Goal: Task Accomplishment & Management: Use online tool/utility

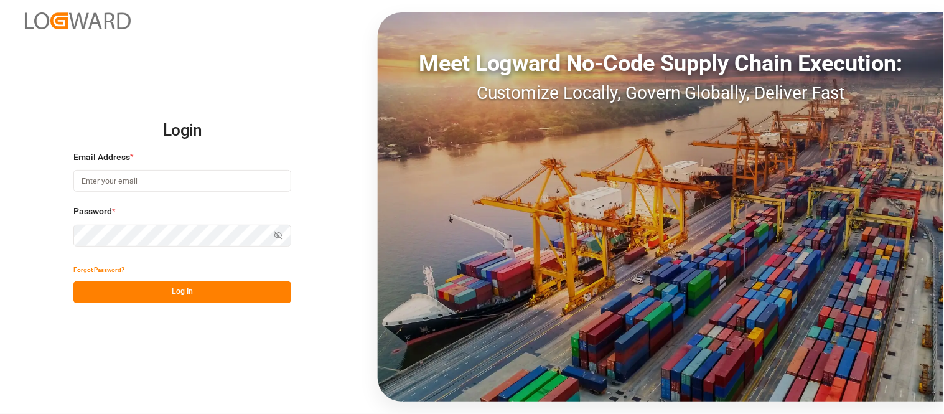
click at [160, 193] on div "Email Address *" at bounding box center [182, 178] width 218 height 55
click at [175, 179] on input at bounding box center [182, 181] width 218 height 22
type input "nancy.cervantes@leschaco.com"
click at [280, 235] on icon "button" at bounding box center [278, 235] width 9 height 9
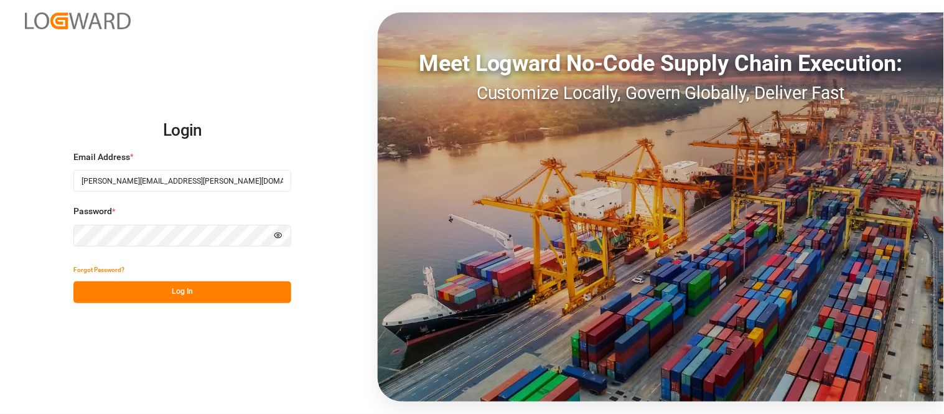
click at [280, 235] on icon "button" at bounding box center [278, 235] width 9 height 9
click at [251, 299] on button "Log In" at bounding box center [182, 292] width 218 height 22
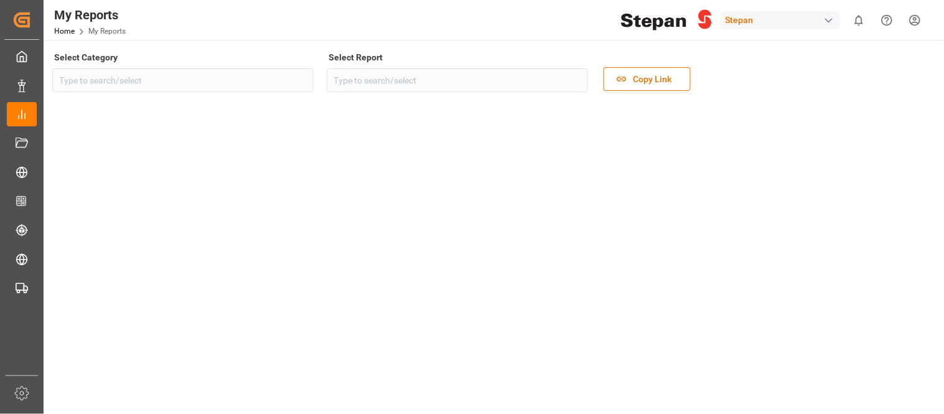
type input "Transport"
type input "Stepan Transport Order Dashboard"
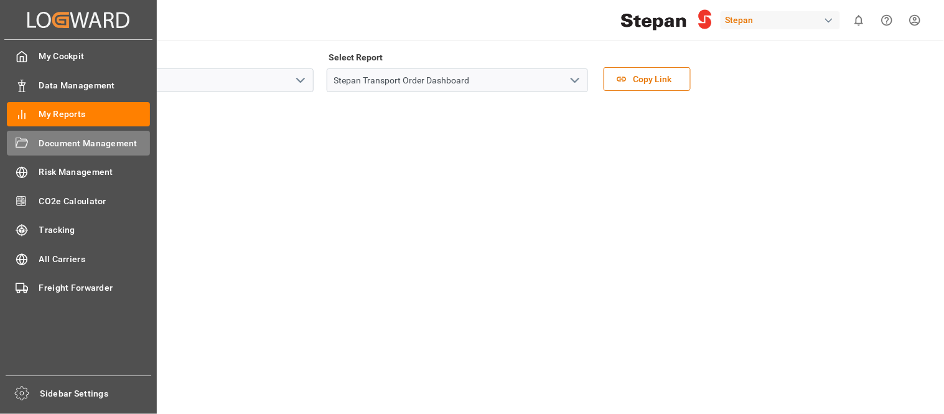
click at [56, 144] on span "Document Management" at bounding box center [94, 143] width 111 height 13
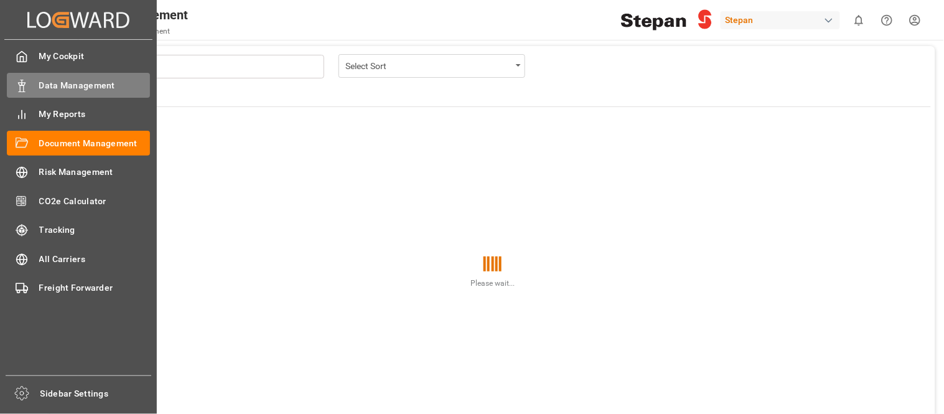
click at [27, 95] on div "Data Management Data Management" at bounding box center [78, 85] width 143 height 24
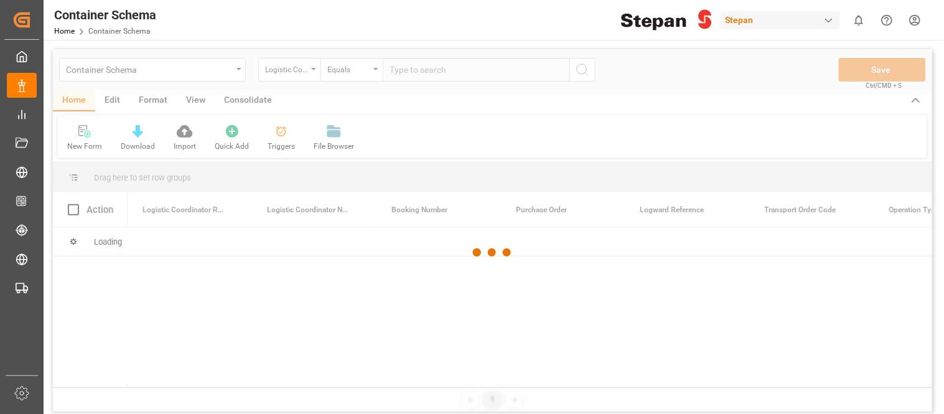
click at [227, 68] on div at bounding box center [492, 252] width 879 height 406
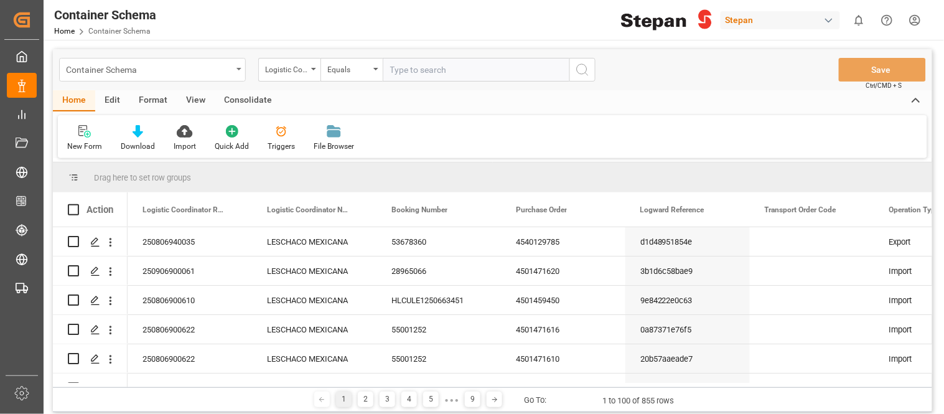
click at [238, 70] on div "Container Schema" at bounding box center [152, 70] width 187 height 24
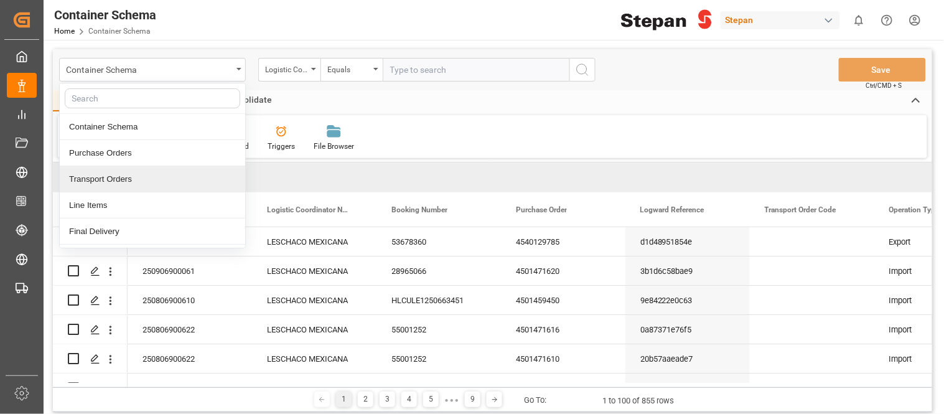
click at [124, 174] on div "Transport Orders" at bounding box center [152, 179] width 185 height 26
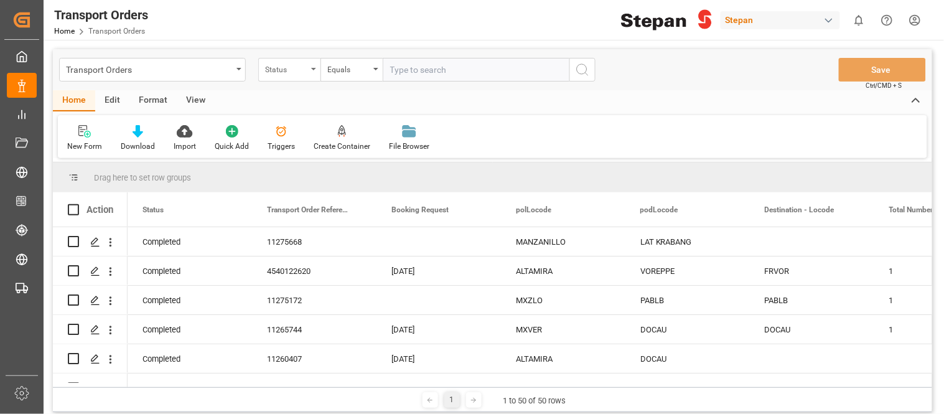
click at [309, 65] on div "Status" at bounding box center [289, 70] width 62 height 24
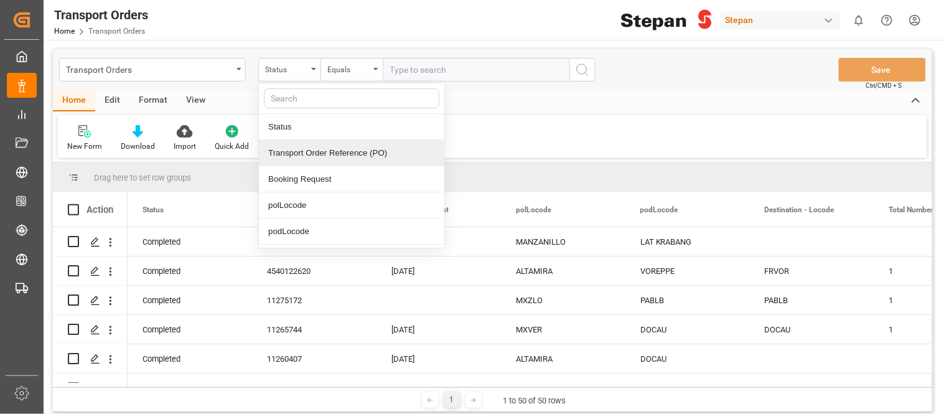
click at [370, 152] on div "Transport Order Reference (PO)" at bounding box center [351, 153] width 185 height 26
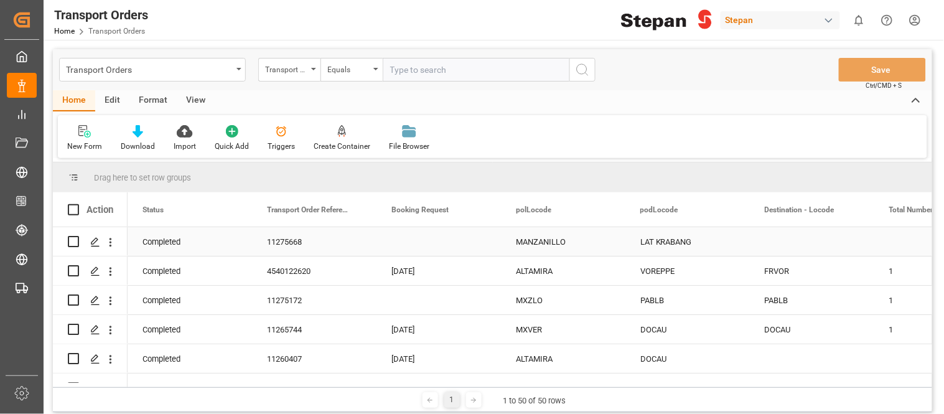
click at [546, 251] on div "MANZANILLO" at bounding box center [563, 241] width 124 height 29
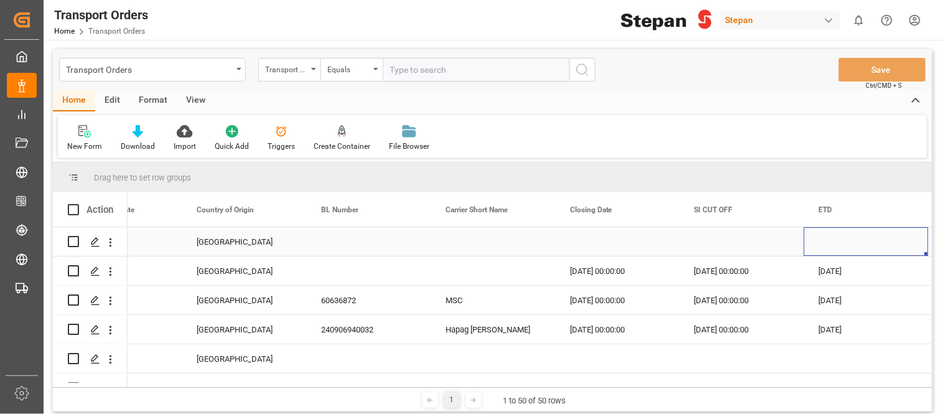
scroll to position [0, 5173]
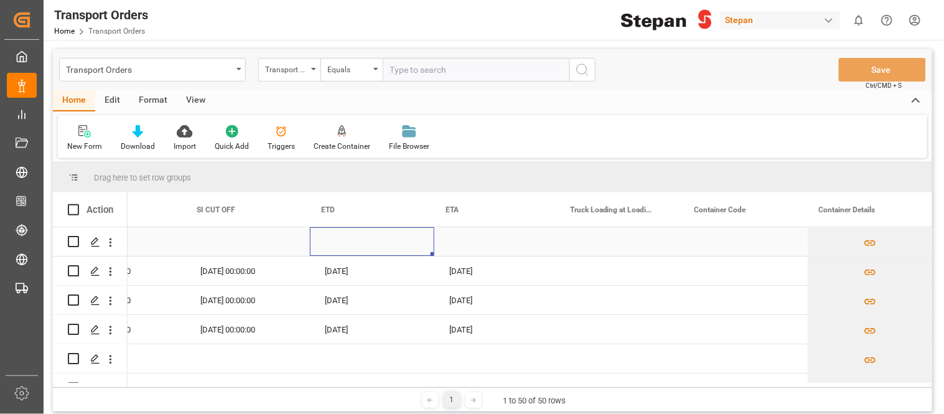
click at [347, 243] on div "Press SPACE to select this row." at bounding box center [372, 241] width 124 height 29
click at [411, 213] on span at bounding box center [410, 209] width 11 height 11
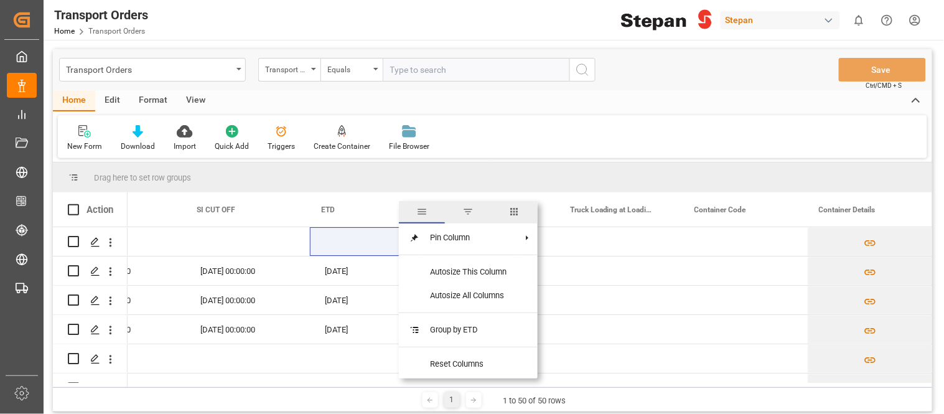
click at [520, 213] on span "columns" at bounding box center [514, 211] width 11 height 11
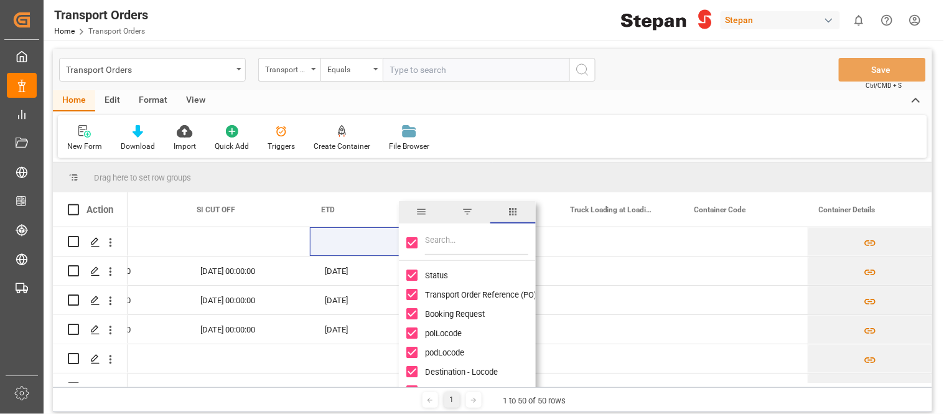
click at [467, 221] on span "filter" at bounding box center [466, 212] width 45 height 22
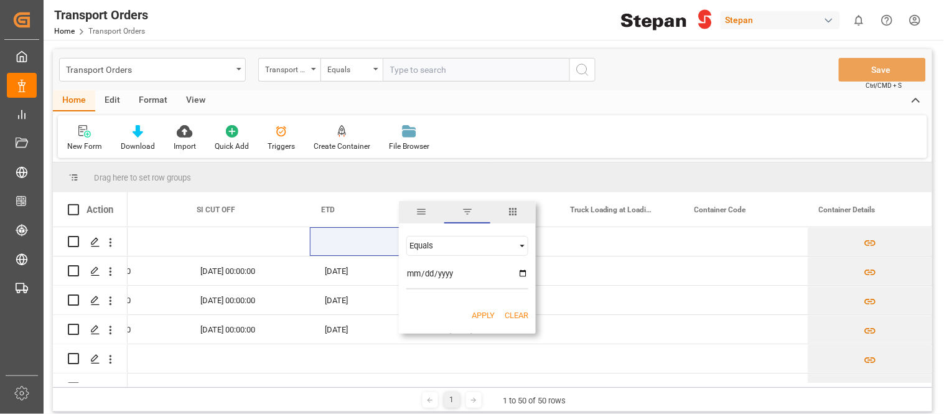
click at [517, 246] on span "Filtering operator" at bounding box center [522, 245] width 11 height 11
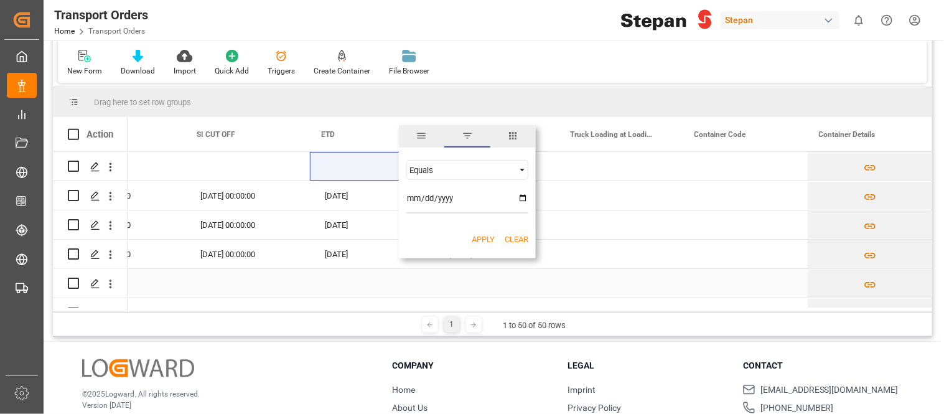
scroll to position [6, 0]
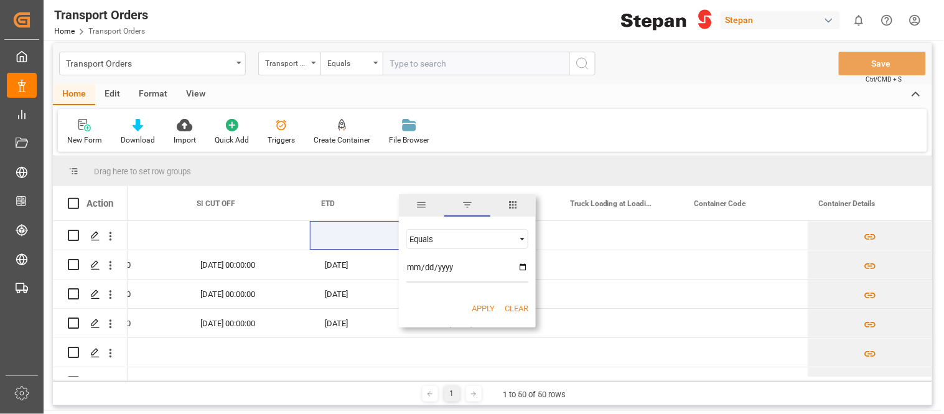
click at [517, 238] on span "Filtering operator" at bounding box center [522, 238] width 11 height 11
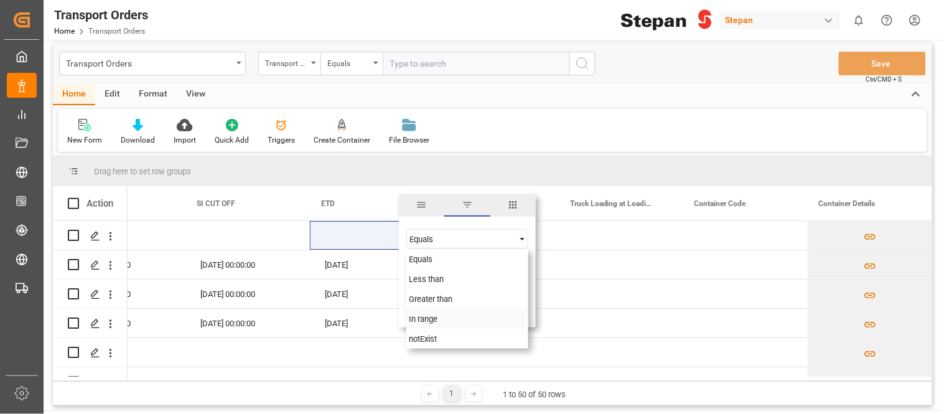
click at [424, 321] on span "In range" at bounding box center [423, 318] width 29 height 9
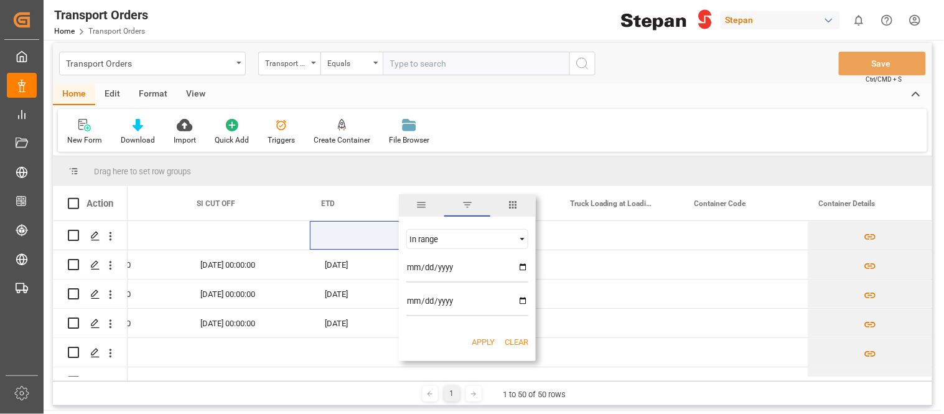
click at [525, 269] on input "date" at bounding box center [467, 270] width 122 height 25
click at [502, 271] on input "date" at bounding box center [467, 270] width 122 height 25
click at [520, 271] on input "date" at bounding box center [467, 270] width 122 height 25
type input "[DATE]"
click at [521, 300] on input "date" at bounding box center [467, 303] width 122 height 25
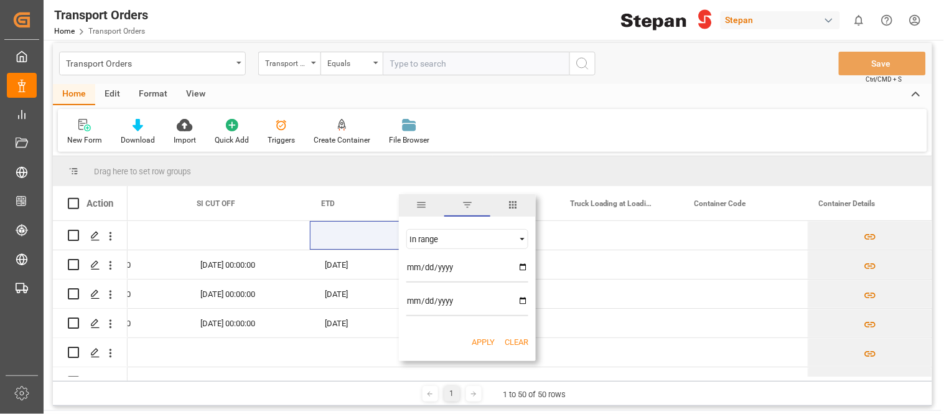
type input "[DATE]"
click at [483, 342] on button "Apply" at bounding box center [483, 342] width 23 height 12
